Goal: Task Accomplishment & Management: Complete application form

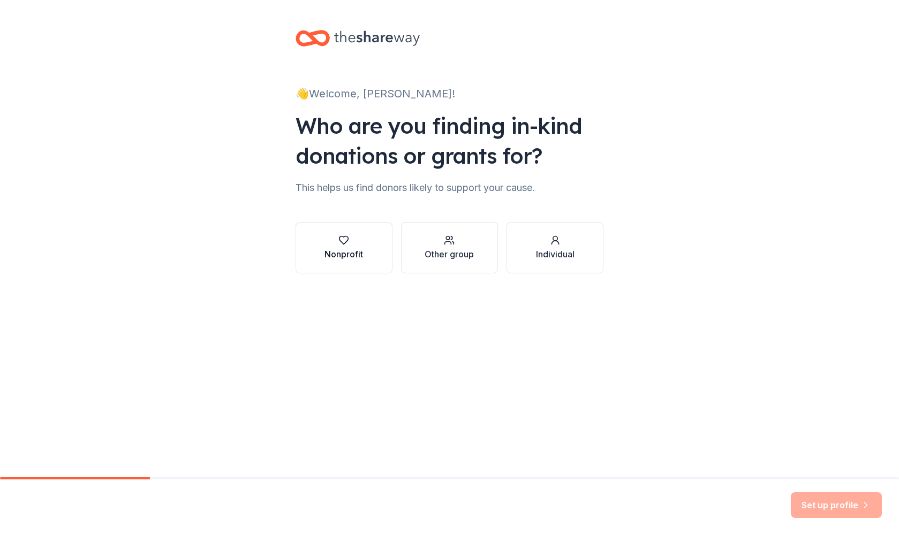
click at [342, 241] on icon "button" at bounding box center [343, 240] width 11 height 11
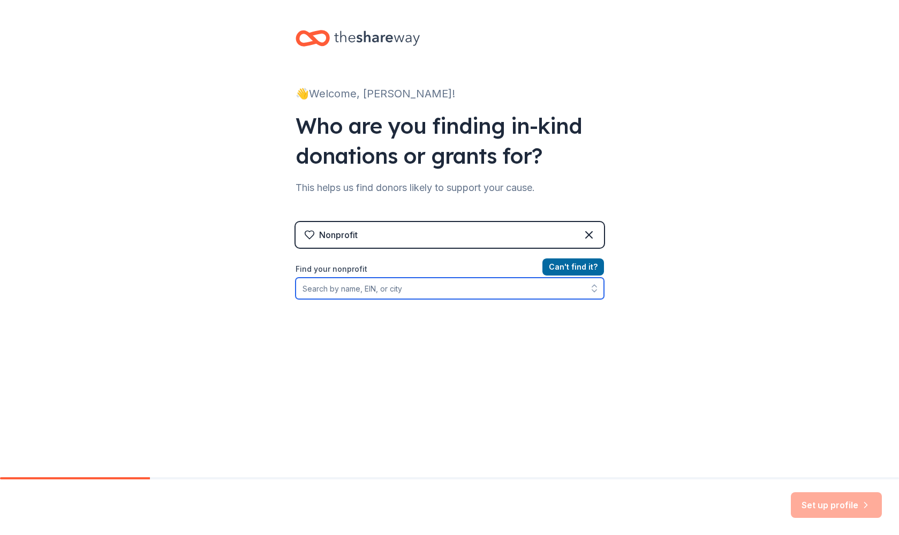
click at [358, 288] on input "Find your nonprofit" at bounding box center [449, 288] width 308 height 21
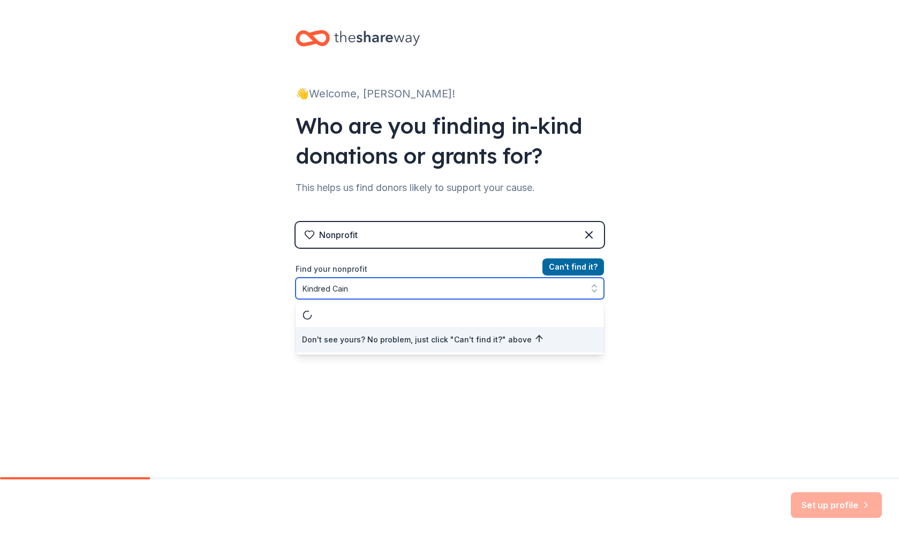
type input "Kindred Cain9"
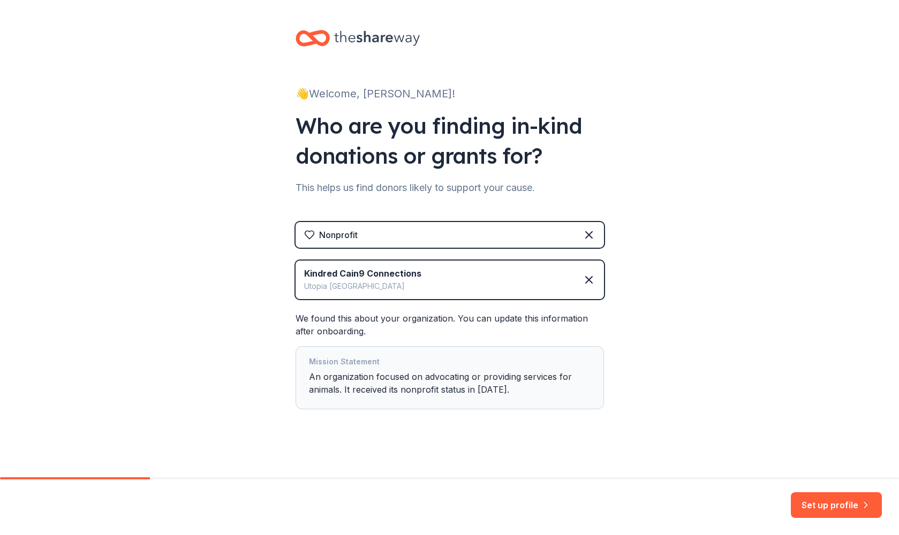
click at [339, 391] on div "Mission Statement An organization focused on advocating or providing services f…" at bounding box center [450, 377] width 282 height 45
click at [839, 506] on button "Set up profile" at bounding box center [836, 505] width 91 height 26
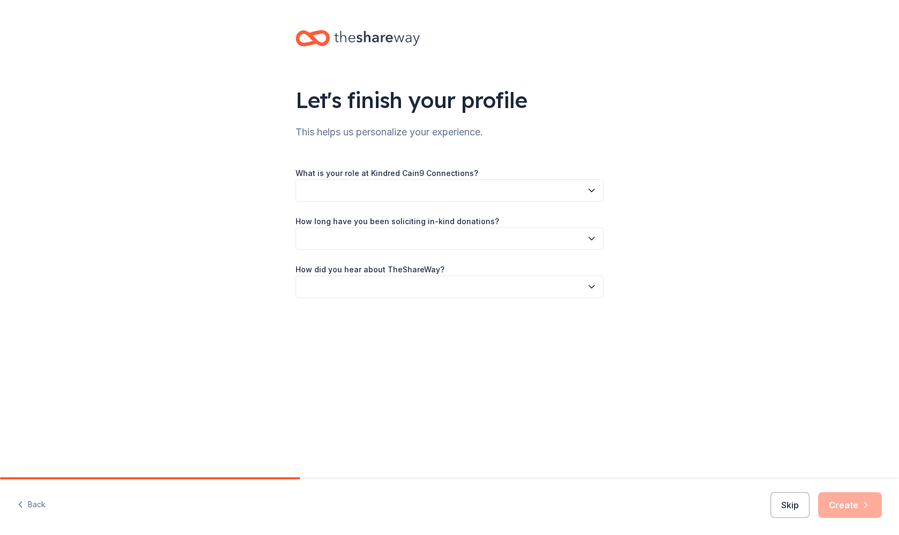
click at [359, 189] on button "button" at bounding box center [449, 190] width 308 height 22
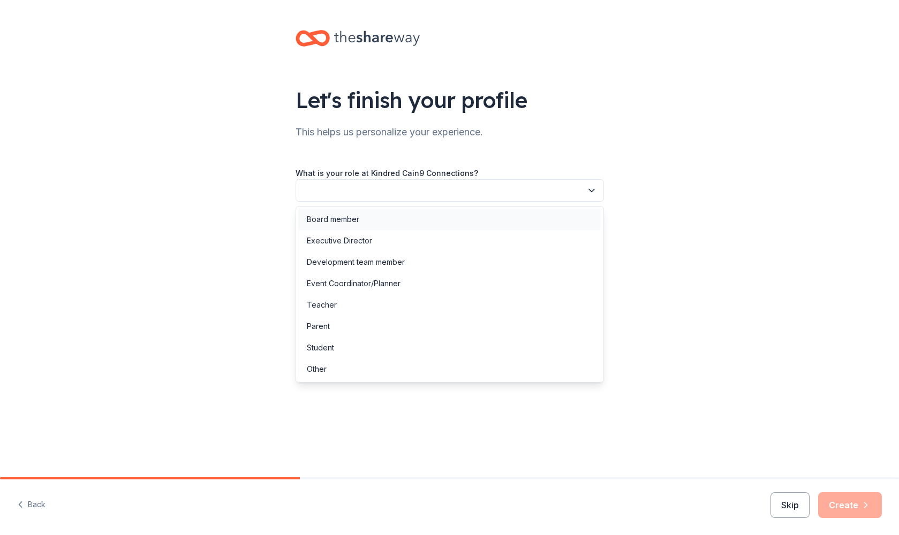
click at [351, 221] on div "Board member" at bounding box center [333, 219] width 52 height 13
click at [360, 191] on span "Board member" at bounding box center [441, 190] width 279 height 13
click at [352, 240] on div "Executive Director" at bounding box center [339, 240] width 65 height 13
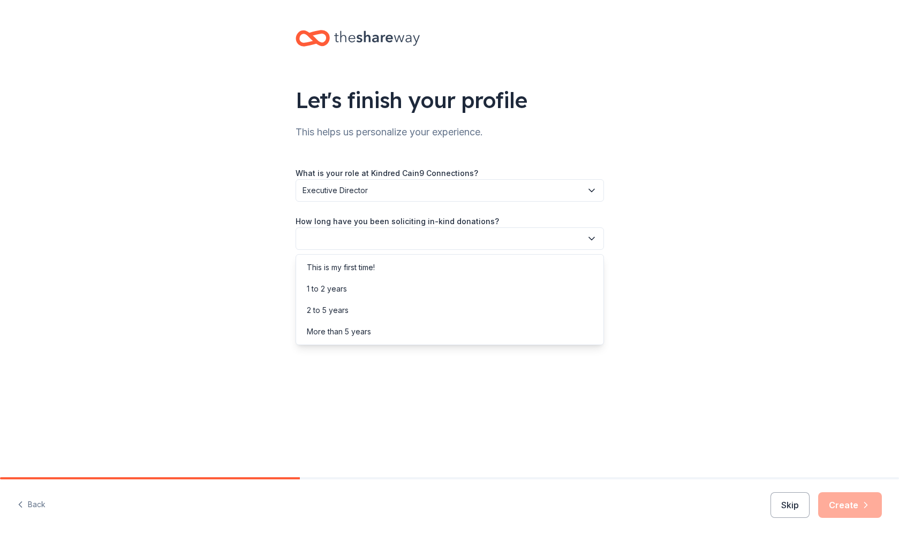
click at [352, 240] on button "button" at bounding box center [449, 238] width 308 height 22
click at [345, 267] on div "This is my first time!" at bounding box center [341, 267] width 68 height 13
click at [346, 271] on label "How did you hear about TheShareWay?" at bounding box center [369, 269] width 149 height 11
click at [438, 283] on button "button" at bounding box center [449, 287] width 308 height 22
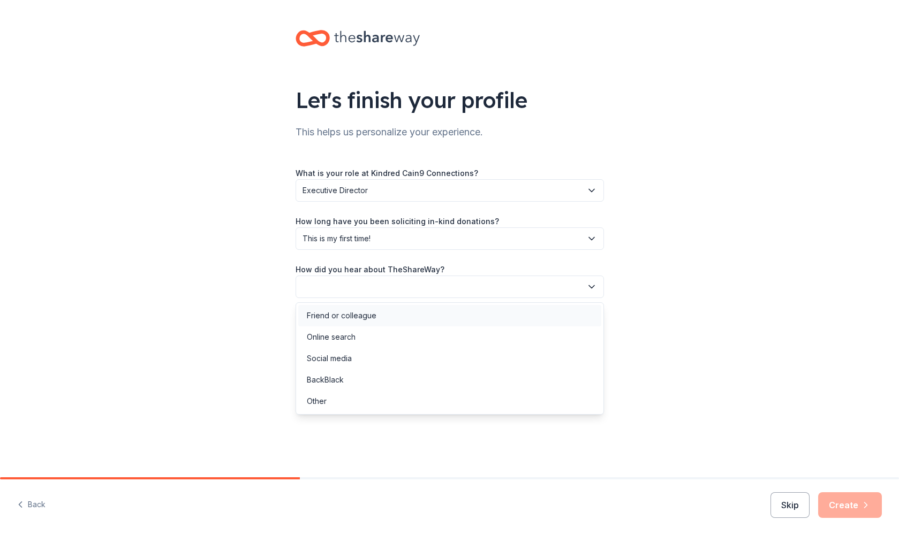
click at [376, 317] on div "Friend or colleague" at bounding box center [449, 315] width 303 height 21
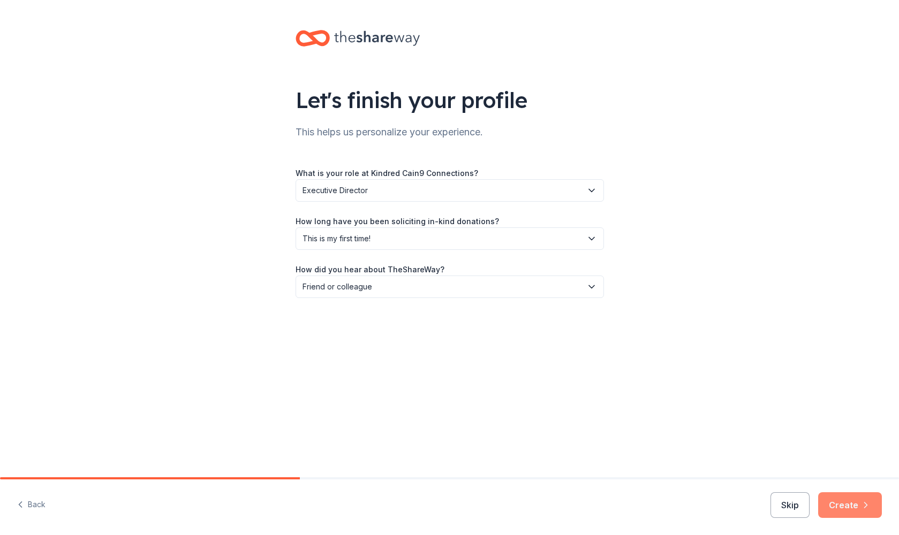
click at [849, 500] on button "Create" at bounding box center [850, 505] width 64 height 26
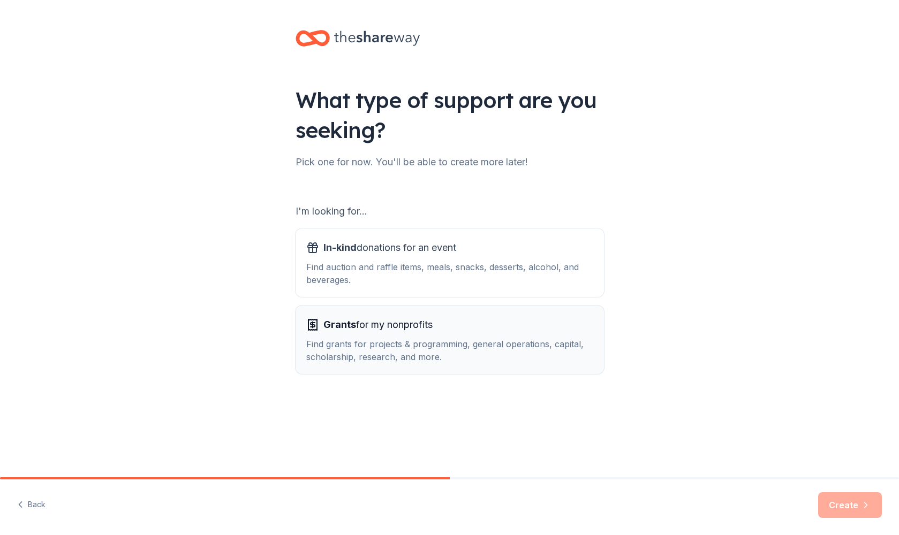
click at [459, 343] on div "Find grants for projects & programming, general operations, capital, scholarshi…" at bounding box center [449, 351] width 287 height 26
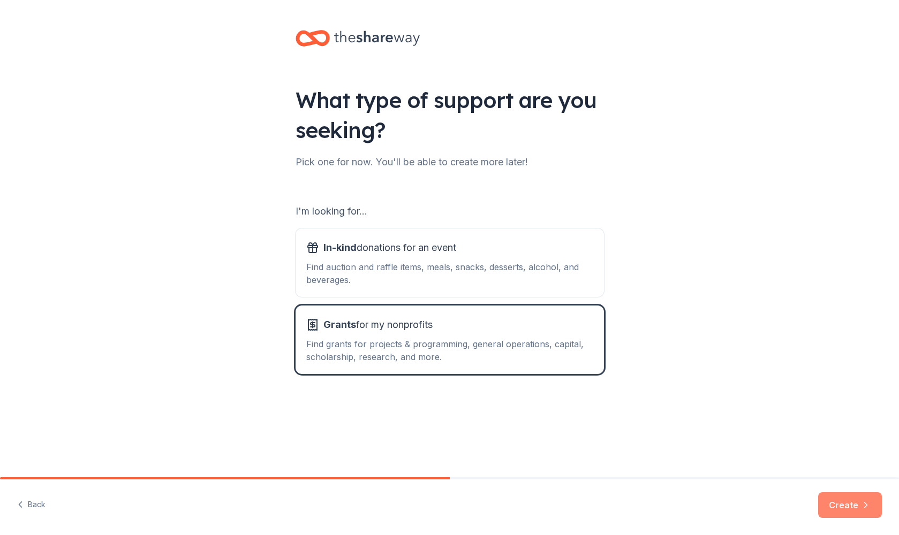
scroll to position [0, 1]
click at [845, 505] on button "Create" at bounding box center [850, 505] width 64 height 26
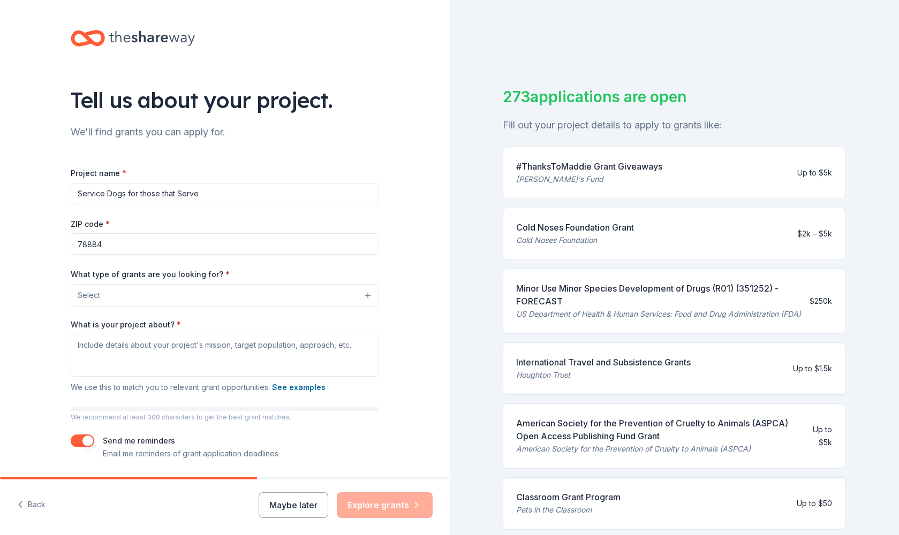
type input "Service Dogs for those that Serve"
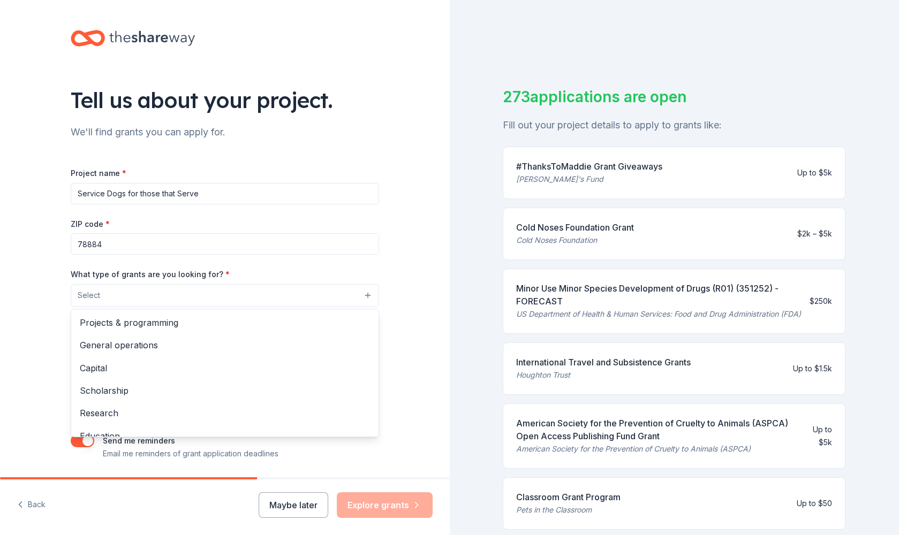
click at [200, 297] on button "Select" at bounding box center [225, 295] width 308 height 22
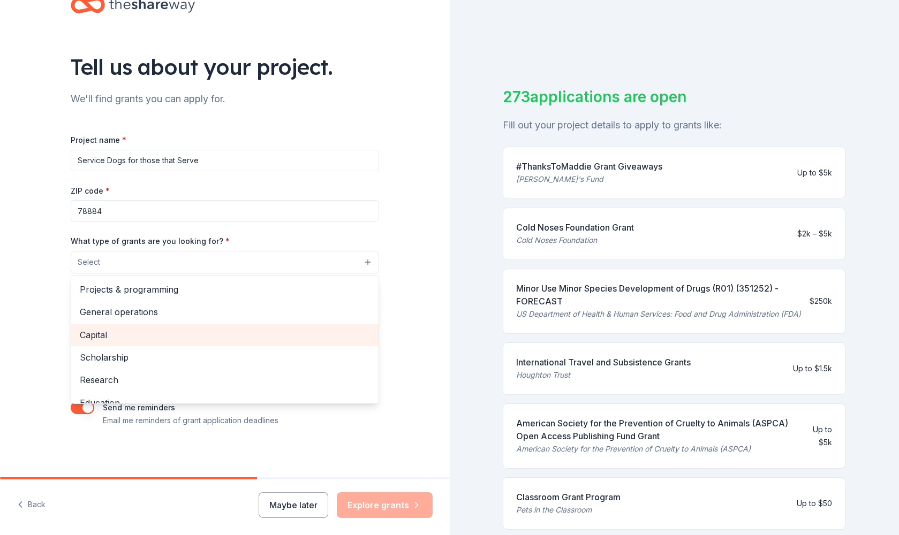
scroll to position [1, 0]
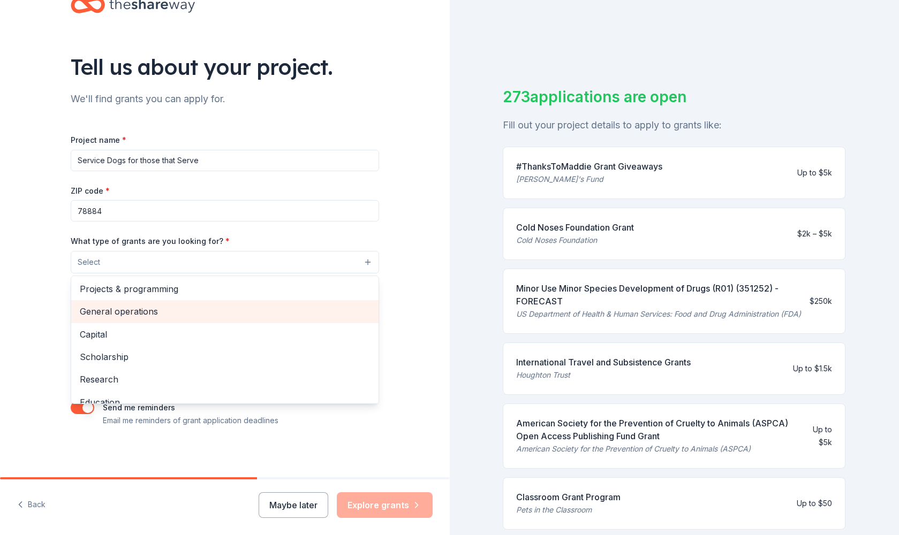
click at [148, 310] on span "General operations" at bounding box center [225, 312] width 290 height 14
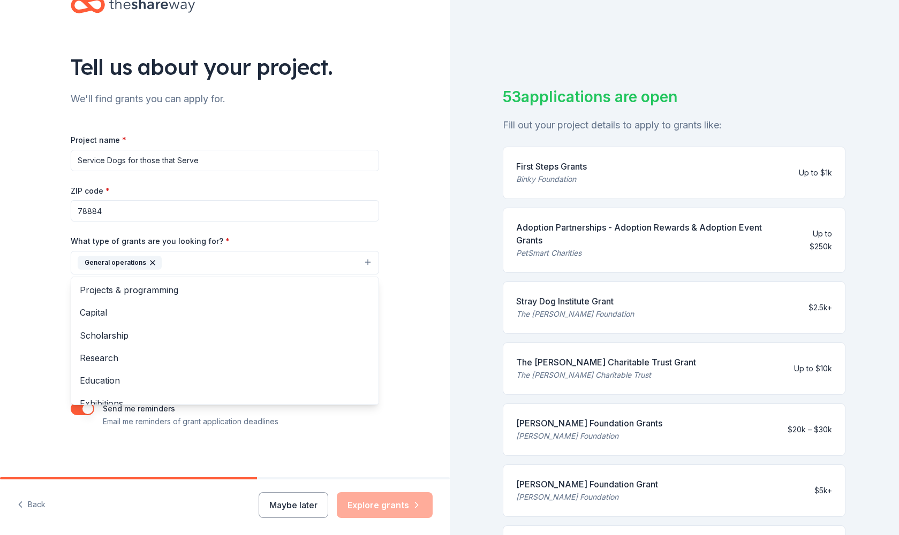
click at [422, 312] on div "Tell us about your project. We'll find grants you can apply for. Project name *…" at bounding box center [225, 223] width 450 height 513
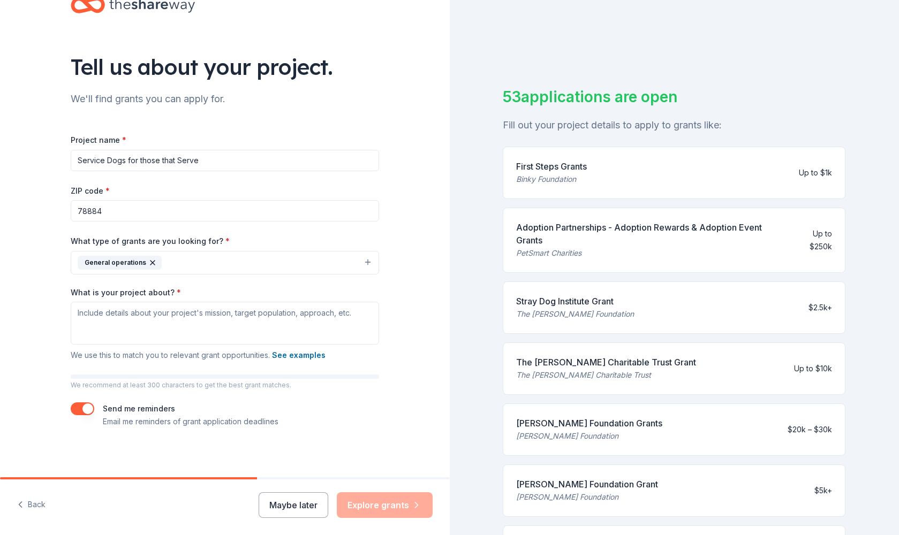
scroll to position [33, 0]
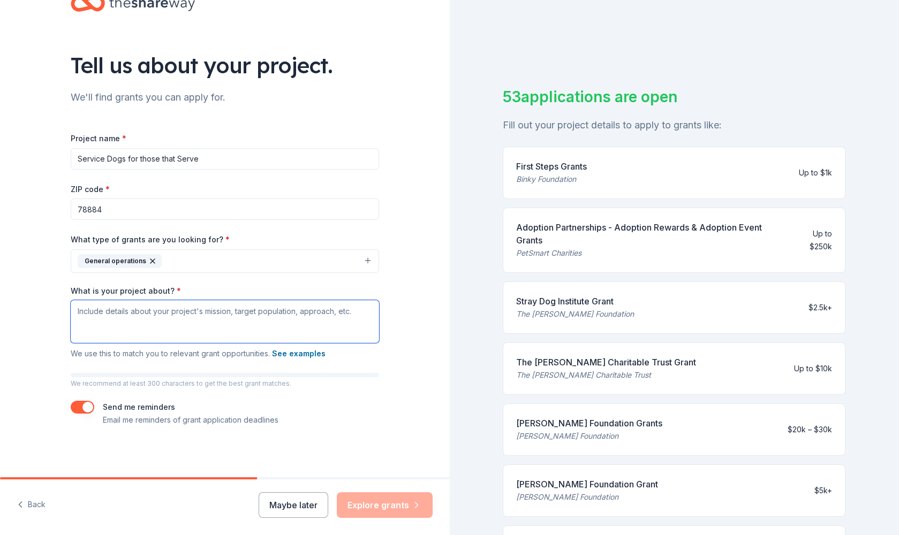
click at [77, 312] on textarea "What is your project about? *" at bounding box center [225, 321] width 308 height 43
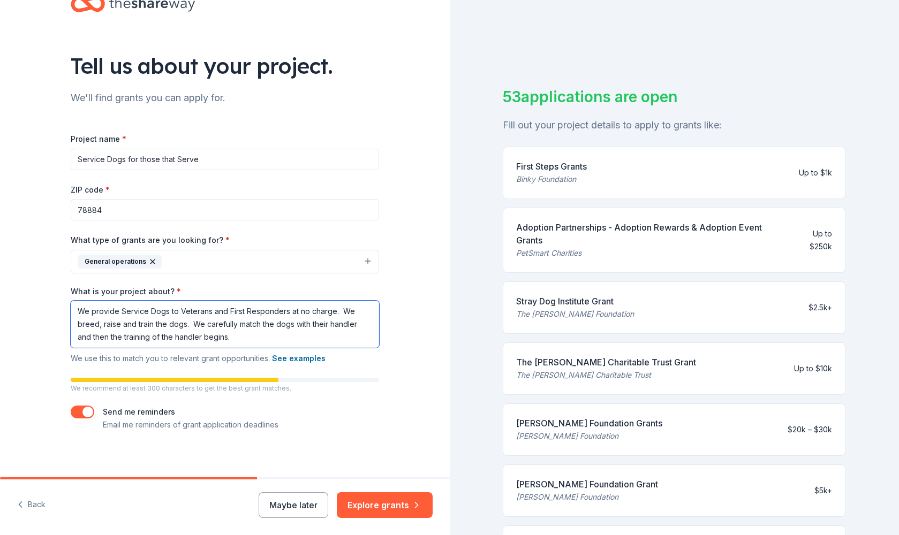
scroll to position [0, 0]
drag, startPoint x: 240, startPoint y: 339, endPoint x: 92, endPoint y: 279, distance: 160.4
click at [92, 279] on div "Project name * Service Dogs for those that Serve ZIP code * 78884 What type of …" at bounding box center [225, 281] width 308 height 299
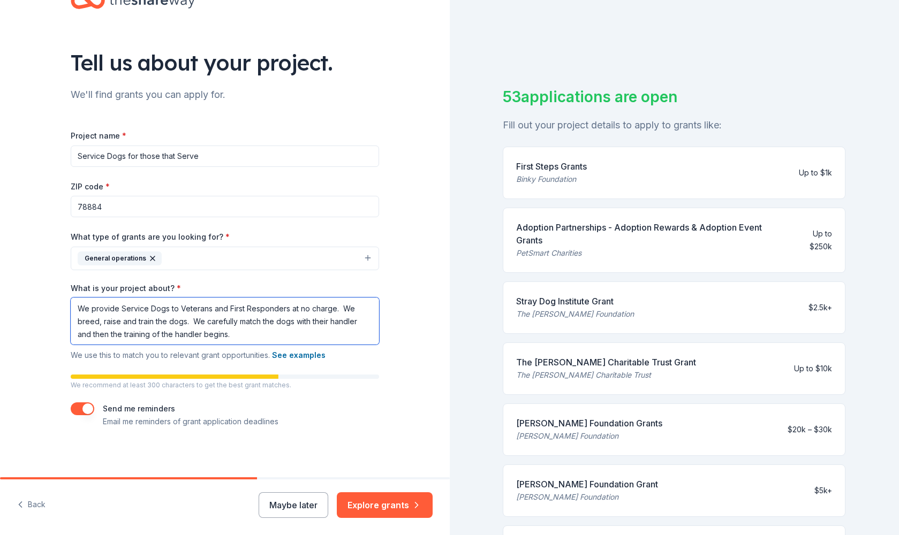
paste textarea "Loremipsumdol Sitamet Con Adipisci – Eli Sedd Eiu tem Incidid Utl etdolor mag a…"
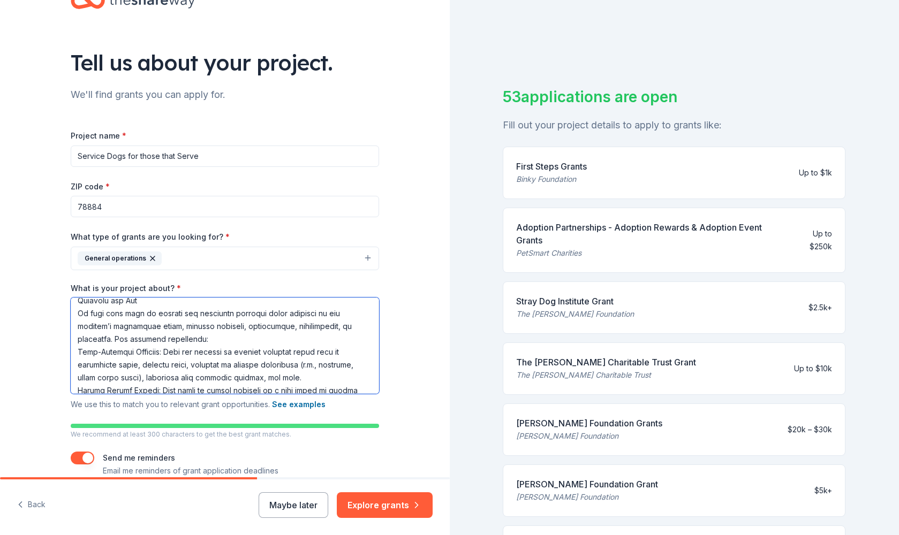
scroll to position [0, 0]
drag, startPoint x: 297, startPoint y: 364, endPoint x: 144, endPoint y: 377, distance: 153.1
click at [144, 377] on textarea "What is your project about? *" at bounding box center [225, 346] width 308 height 96
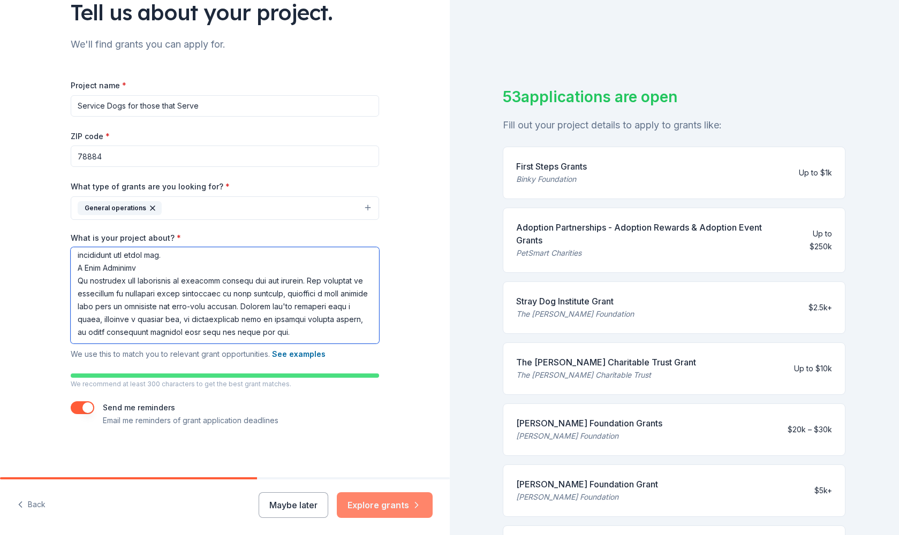
type textarea "Loremipsumdol Sitamet Con Adipisci – Eli Sedd Eiu tem Incidid Utl etdolor mag a…"
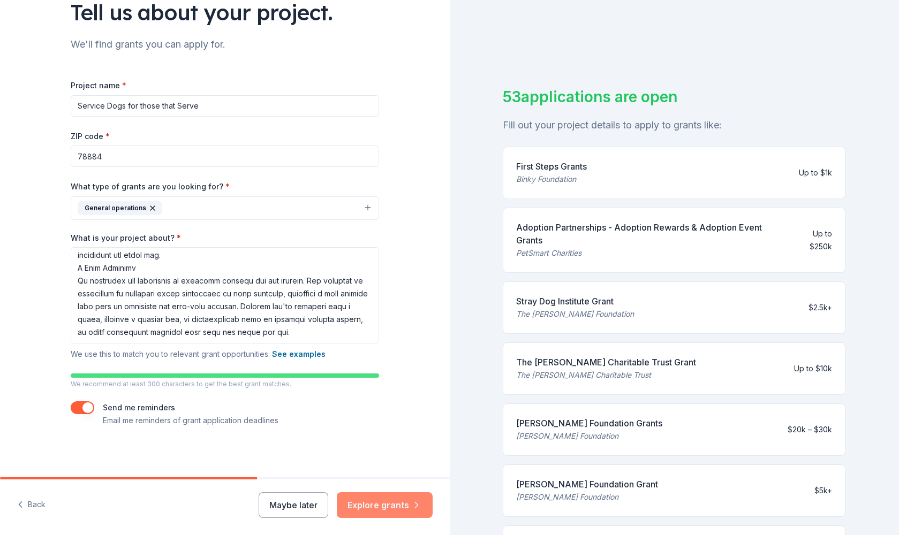
click at [382, 506] on button "Explore grants" at bounding box center [385, 505] width 96 height 26
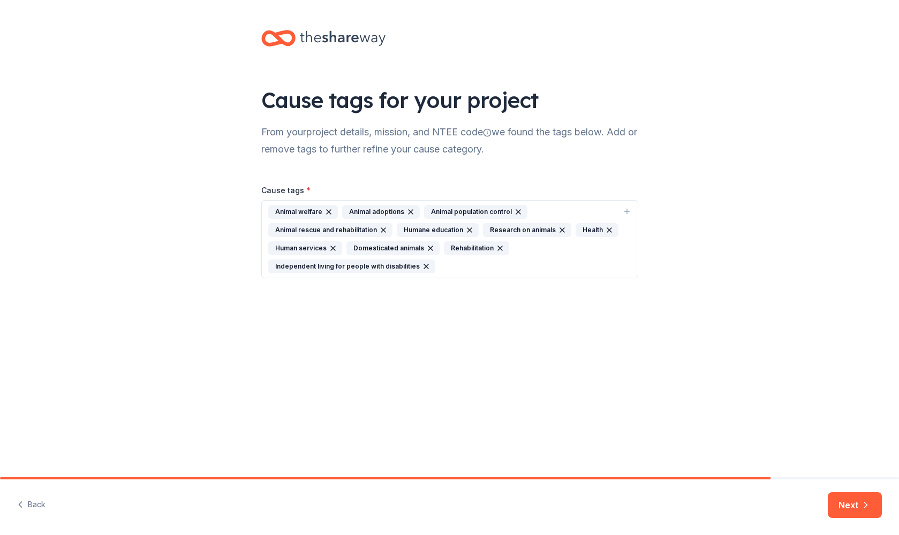
click at [347, 268] on div "Independent living for people with disabilities" at bounding box center [351, 267] width 167 height 14
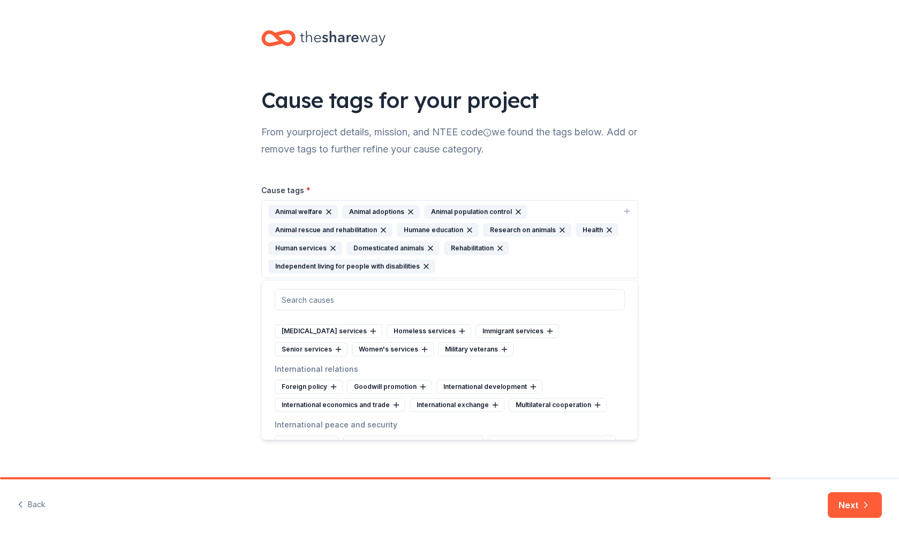
click at [375, 265] on div "Independent living for people with disabilities" at bounding box center [351, 267] width 167 height 14
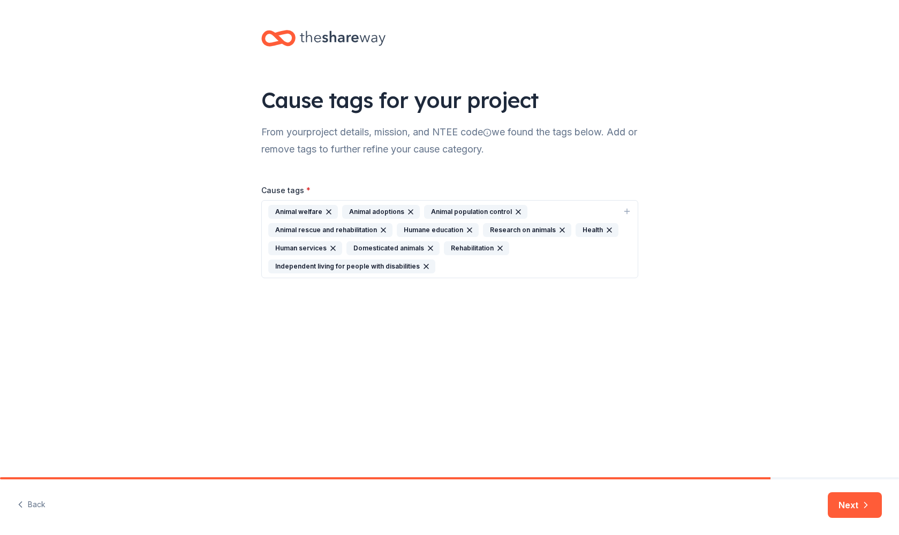
click at [375, 266] on div "Independent living for people with disabilities" at bounding box center [351, 267] width 167 height 14
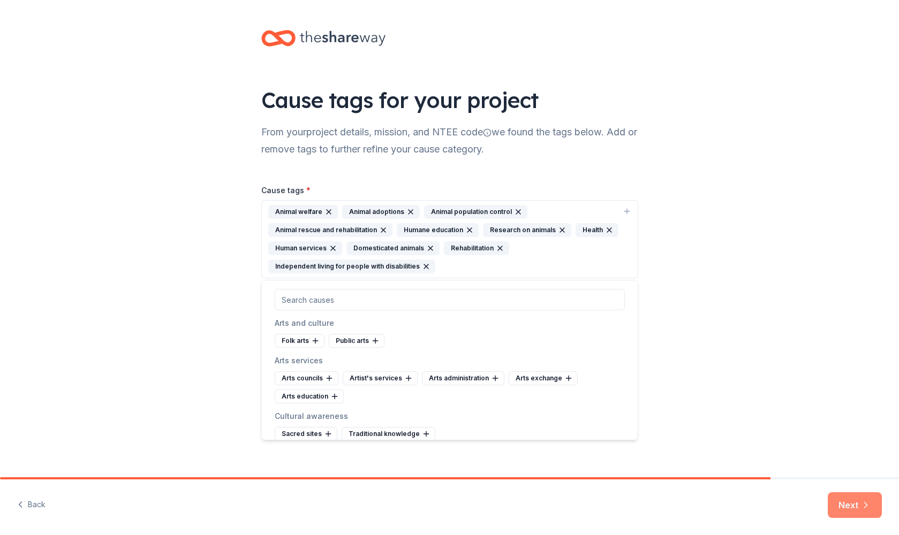
click at [850, 502] on button "Next" at bounding box center [854, 505] width 54 height 26
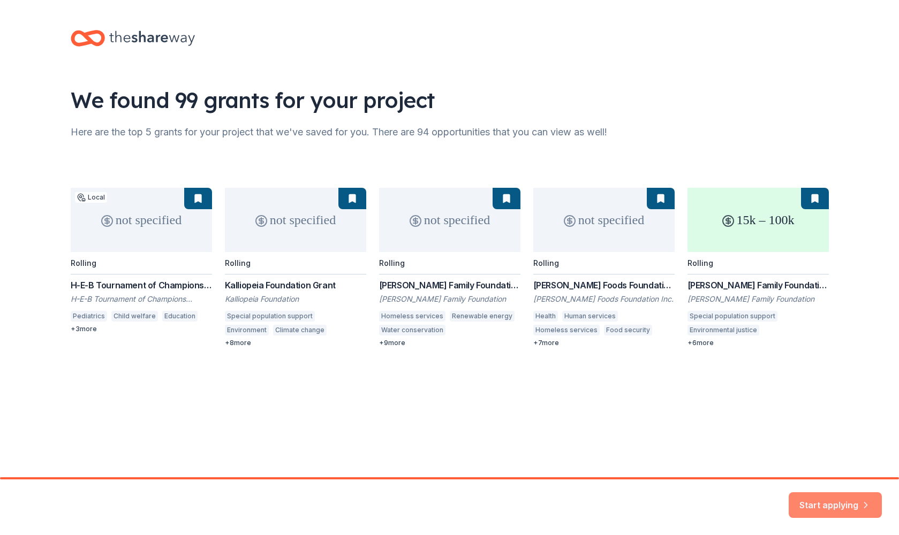
click at [838, 499] on button "Start applying" at bounding box center [834, 499] width 93 height 26
click at [741, 231] on div "not specified Local Rolling H-E-B Tournament of Champions [PERSON_NAME] Tournam…" at bounding box center [450, 267] width 758 height 159
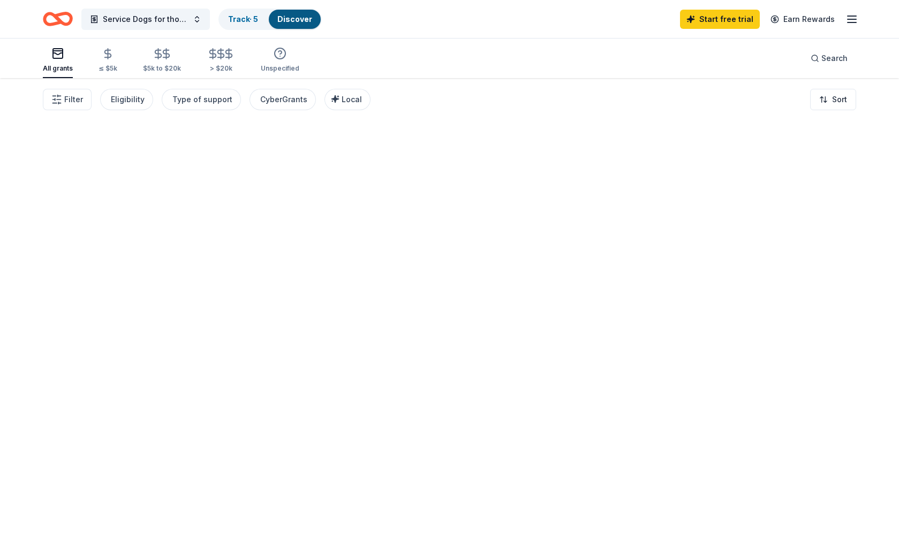
click at [816, 197] on div at bounding box center [449, 306] width 899 height 457
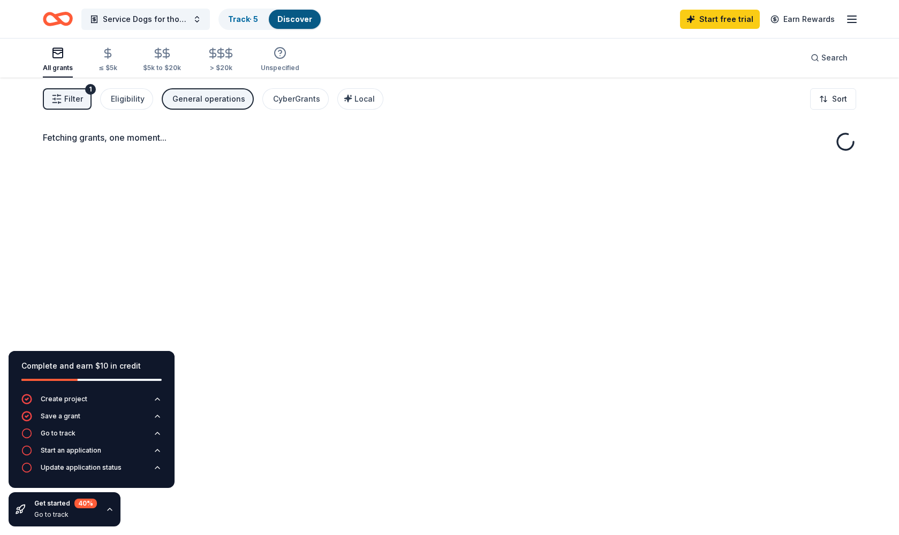
scroll to position [2, 0]
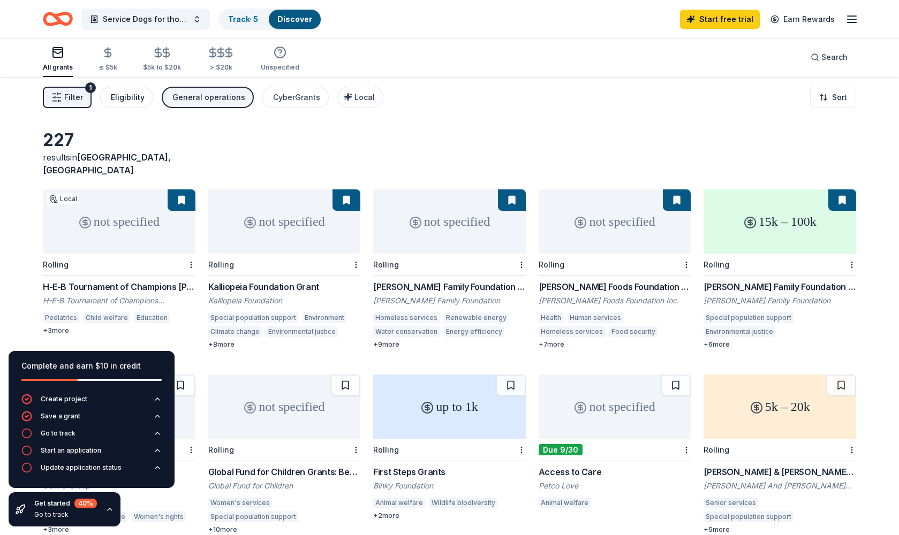
click at [120, 97] on div "Eligibility" at bounding box center [128, 97] width 34 height 13
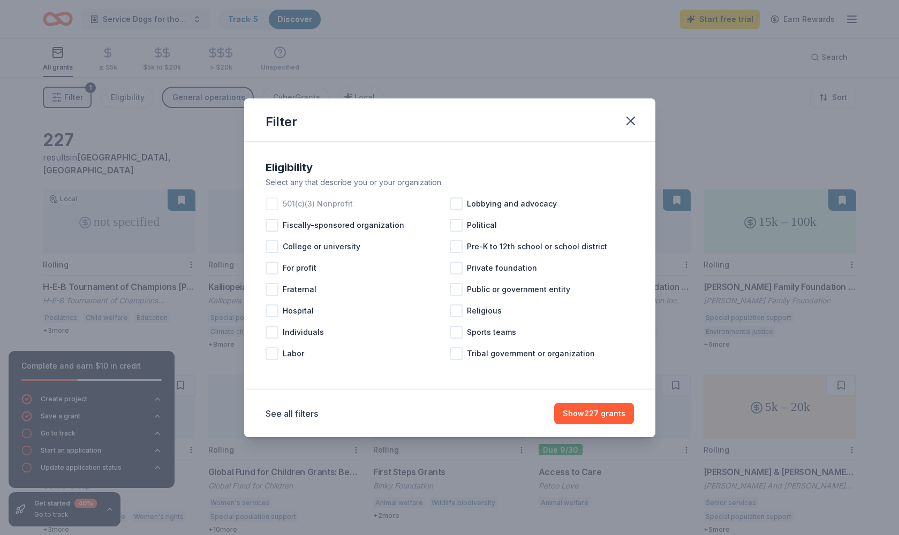
click at [274, 203] on div at bounding box center [271, 203] width 13 height 13
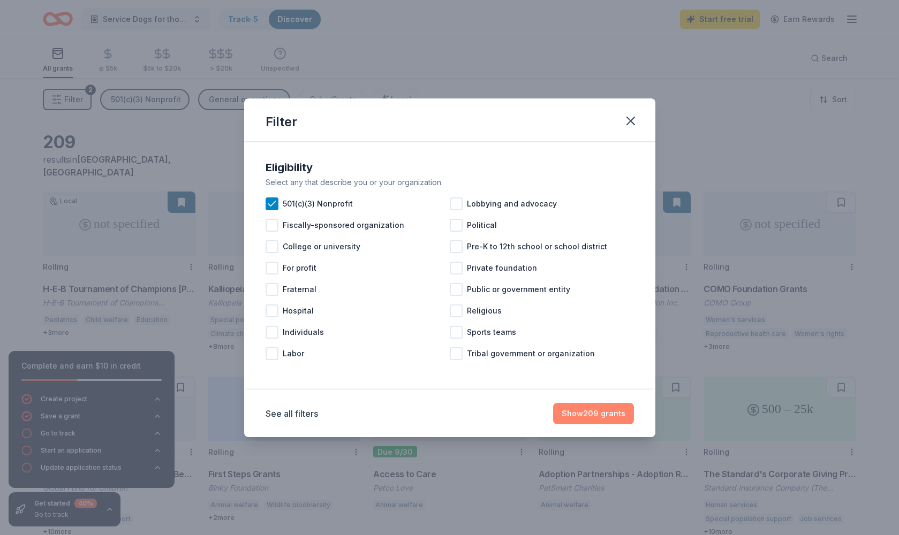
click at [589, 413] on button "Show 209 grants" at bounding box center [593, 413] width 81 height 21
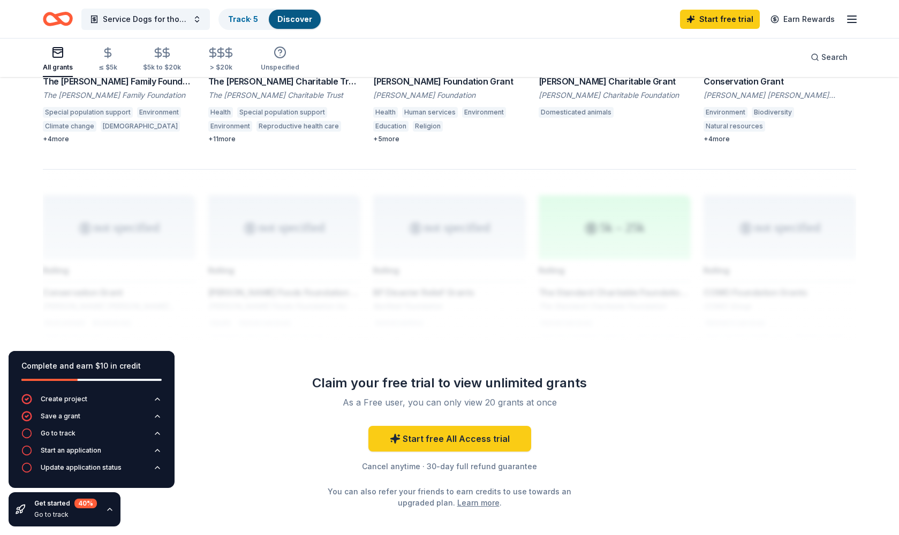
scroll to position [764, 0]
